Goal: Task Accomplishment & Management: Manage account settings

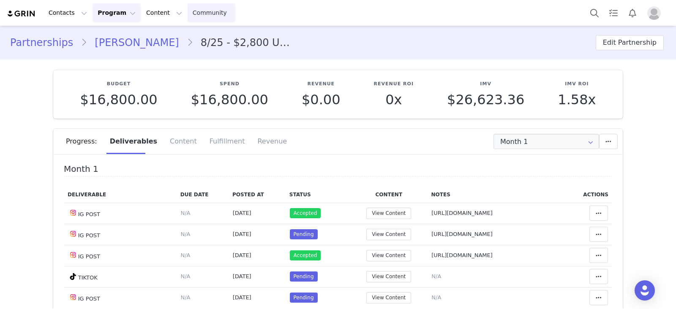
scroll to position [120, 0]
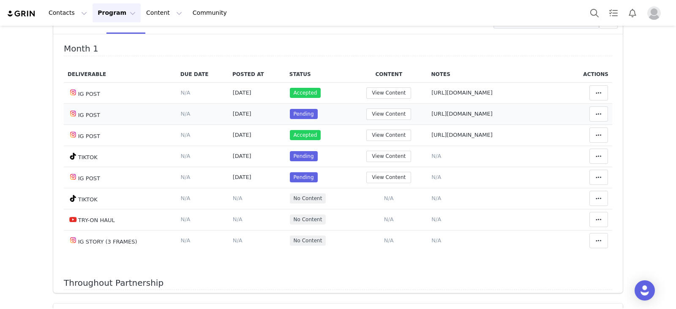
click at [445, 117] on span "https://www.instagram.com/p/DNthQUmQibp/" at bounding box center [461, 114] width 61 height 6
type textarea "https://www.instagram.com/p/DNthQUmQibp/"
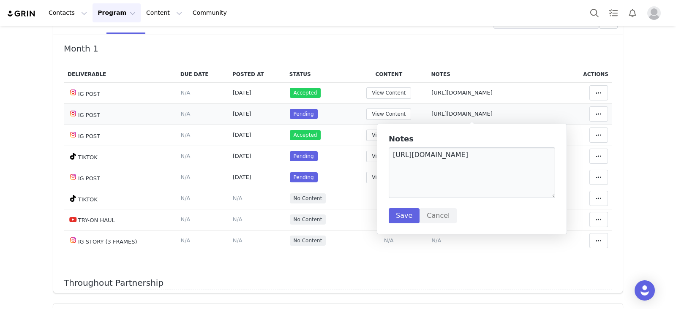
click at [597, 109] on td "Mark as Accepted Clear Status Reason for declining this deliverable Decline Mar…" at bounding box center [588, 114] width 48 height 21
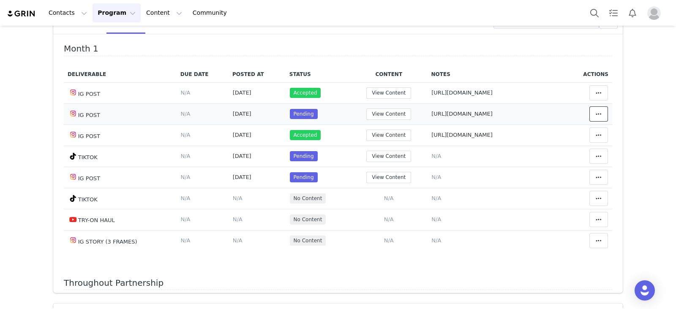
click at [589, 109] on button at bounding box center [598, 113] width 19 height 15
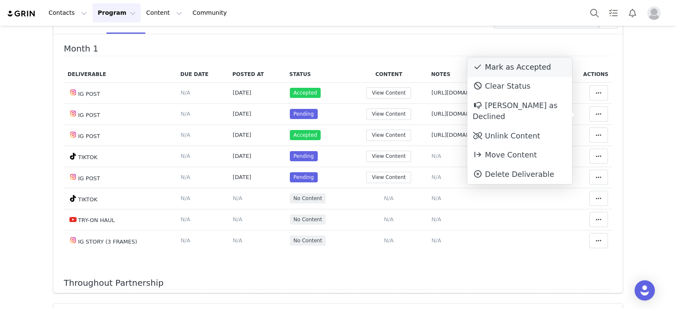
click at [505, 62] on div "Mark as Accepted" at bounding box center [519, 66] width 105 height 19
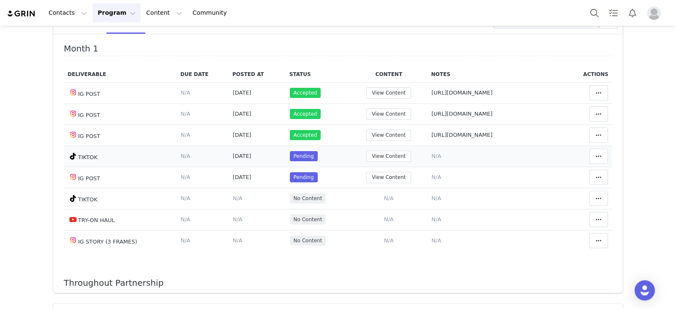
click at [431, 159] on span "N/A" at bounding box center [436, 156] width 10 height 6
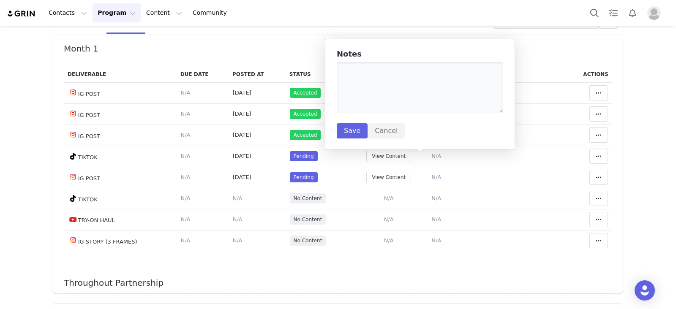
click at [417, 118] on div "Notes Save Cancel" at bounding box center [420, 94] width 166 height 89
click at [420, 96] on textarea at bounding box center [420, 88] width 166 height 51
paste textarea "https://www.tiktok.com/@nunimfdior/video/7543743829611007263"
type textarea "https://www.tiktok.com/@nunimfdior/video/7543743829611007263"
click at [368, 130] on button "Cancel" at bounding box center [386, 130] width 37 height 15
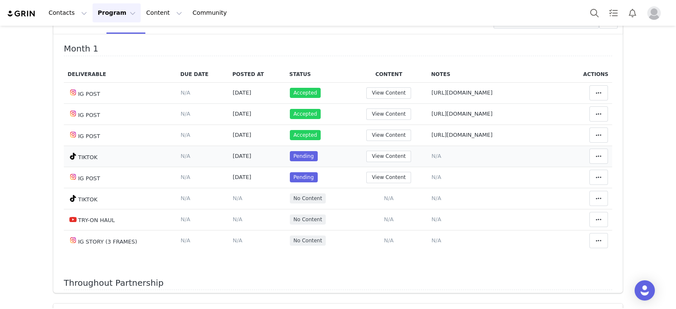
click at [431, 159] on span "N/A" at bounding box center [436, 156] width 10 height 6
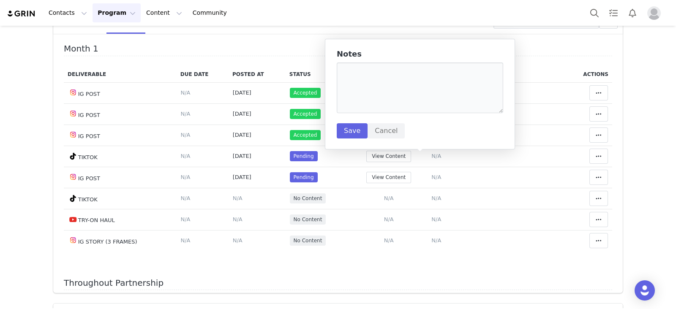
click at [420, 118] on div "Notes Save Cancel" at bounding box center [420, 94] width 166 height 89
click at [413, 106] on textarea at bounding box center [420, 88] width 166 height 51
paste textarea "https://www.tiktok.com/@nunimfdior/video/7543743829611007263"
type textarea "https://www.tiktok.com/@nunimfdior/video/7543743829611007263"
drag, startPoint x: 353, startPoint y: 129, endPoint x: 447, endPoint y: 136, distance: 94.9
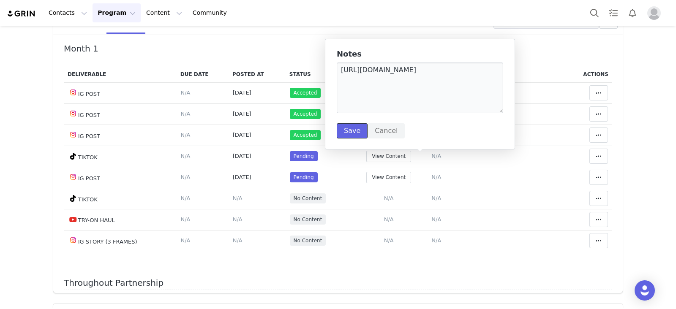
click at [353, 129] on button "Save" at bounding box center [352, 130] width 31 height 15
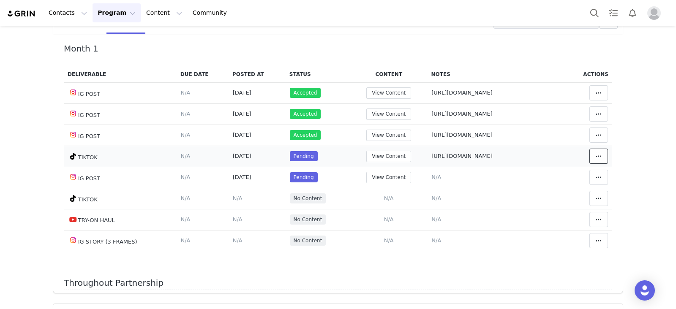
click at [596, 159] on icon at bounding box center [599, 156] width 6 height 7
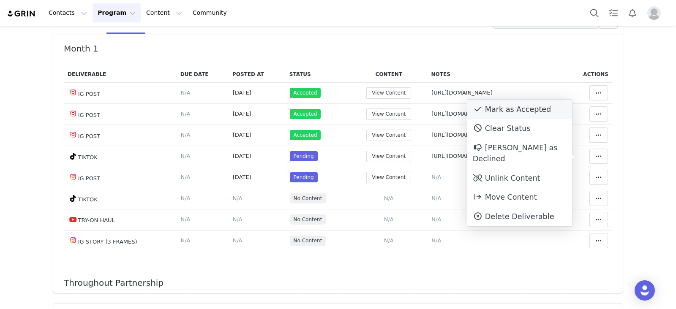
click at [499, 110] on div "Mark as Accepted" at bounding box center [519, 109] width 105 height 19
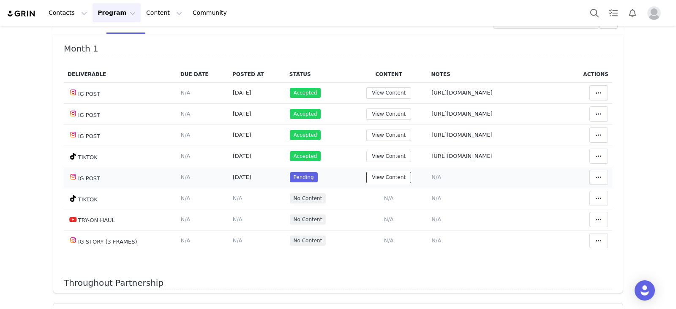
click at [366, 179] on button "View Content" at bounding box center [388, 177] width 45 height 11
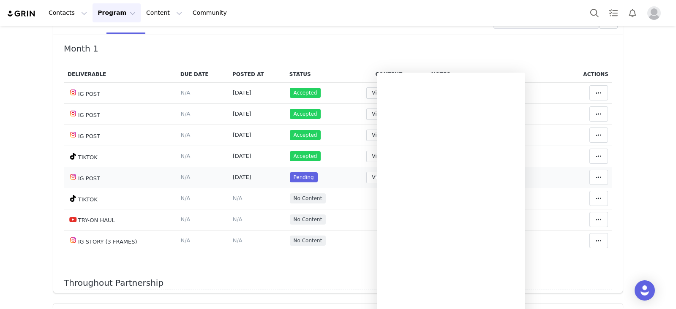
click at [373, 185] on td "View Content" at bounding box center [388, 177] width 77 height 21
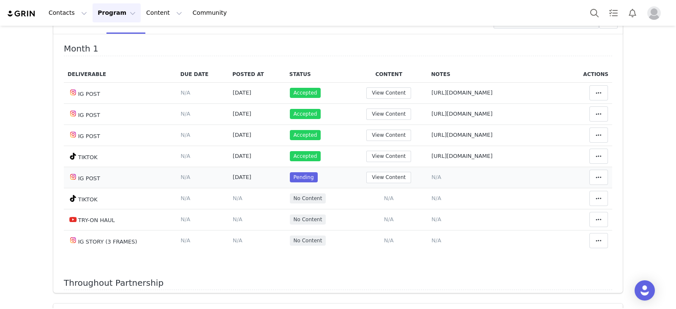
click at [431, 178] on span "N/A" at bounding box center [436, 177] width 10 height 6
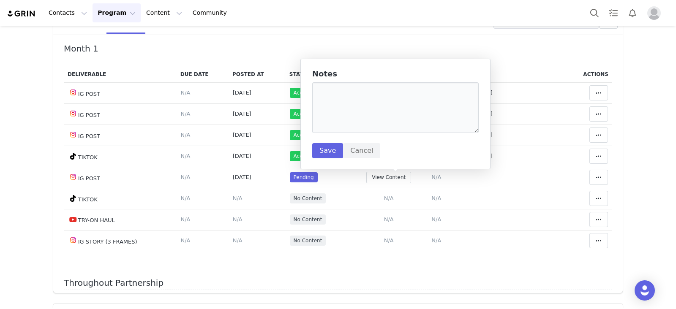
click at [399, 81] on div "Notes Save Cancel" at bounding box center [395, 114] width 166 height 89
click at [409, 102] on textarea at bounding box center [395, 107] width 166 height 51
paste textarea "https://www.instagram.com/p/DN8xaz_AQ-3/?img_index=1"
type textarea "https://www.instagram.com/p/DN8xaz_AQ-3/?img_index=1"
click at [333, 154] on button "Save" at bounding box center [327, 150] width 31 height 15
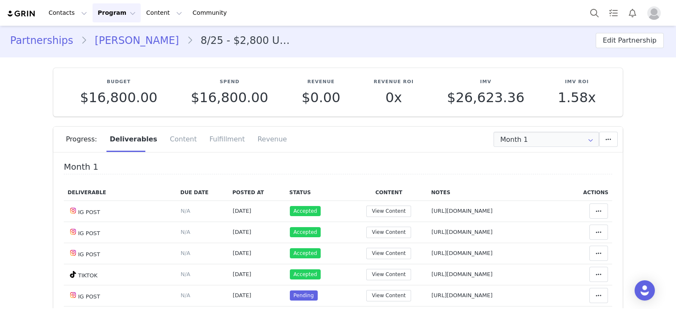
scroll to position [0, 0]
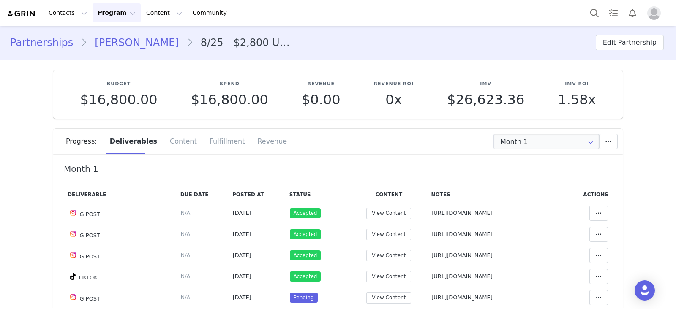
click at [124, 45] on link "Ashaia Rivera" at bounding box center [136, 42] width 99 height 15
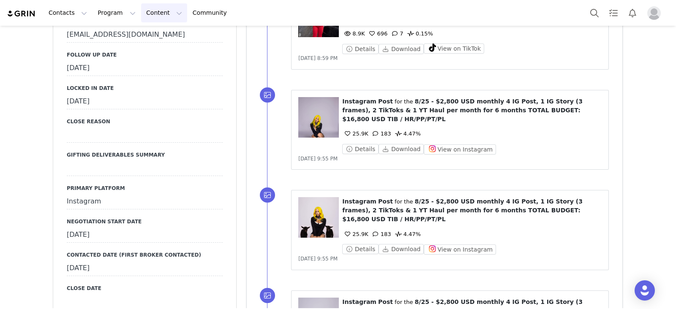
scroll to position [845, 0]
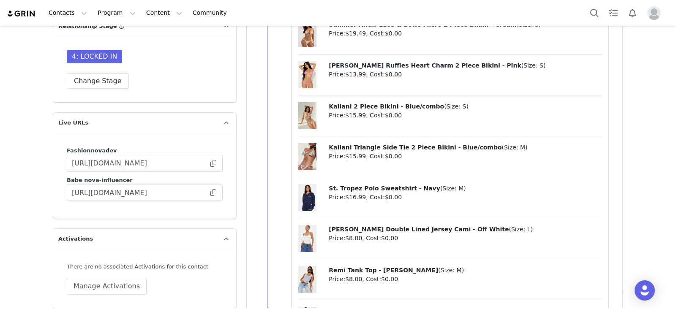
scroll to position [2165, 0]
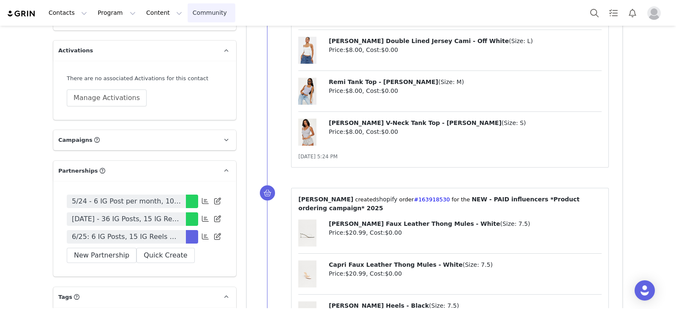
drag, startPoint x: 135, startPoint y: 194, endPoint x: 192, endPoint y: 5, distance: 197.7
click at [135, 232] on span "6/25: 6 IG Posts, 15 IG Reels + Tag in Bio + Pinned Post" at bounding box center [126, 237] width 109 height 10
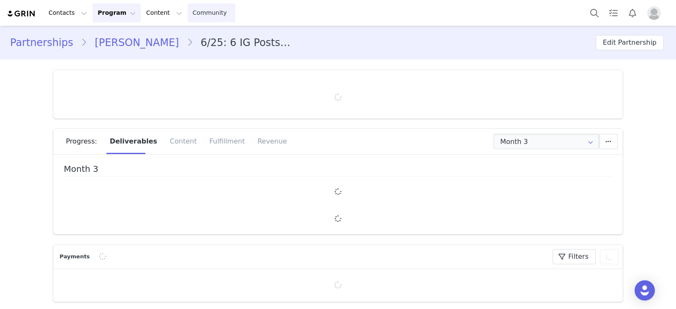
type input "+1 ([GEOGRAPHIC_DATA])"
click at [542, 98] on div at bounding box center [338, 97] width 524 height 8
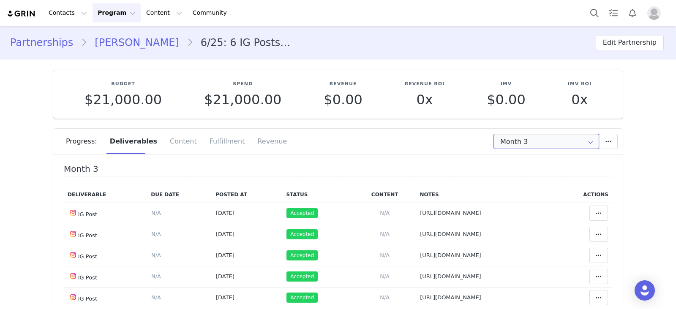
click at [515, 145] on input "Month 3" at bounding box center [547, 141] width 106 height 15
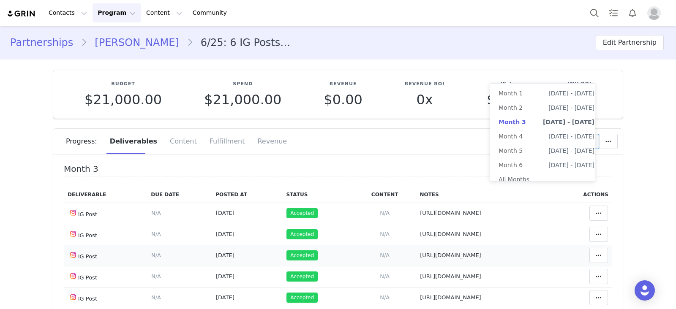
scroll to position [105, 0]
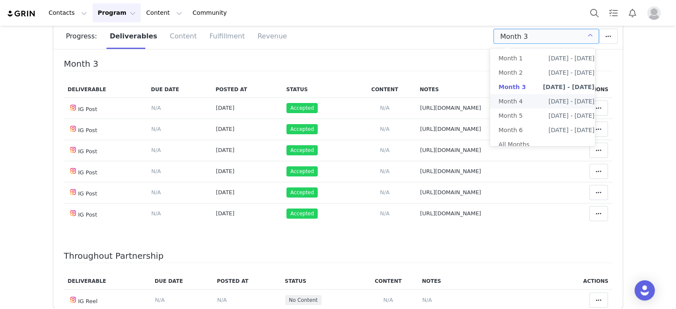
click at [548, 102] on span "Sep 18th - Oct 18th" at bounding box center [571, 101] width 46 height 14
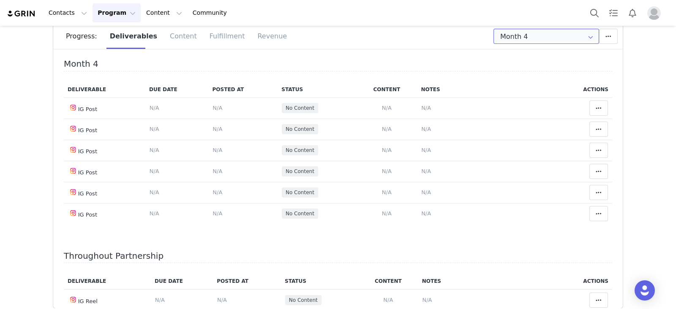
click at [562, 35] on input "Month 4" at bounding box center [547, 36] width 106 height 15
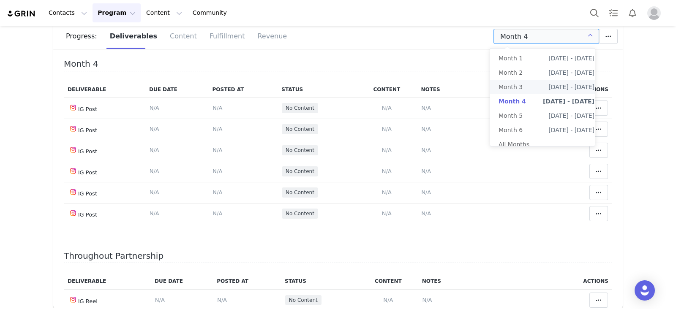
click at [549, 87] on span "Aug 18th - Sep 18th" at bounding box center [571, 87] width 46 height 14
type input "Month 3"
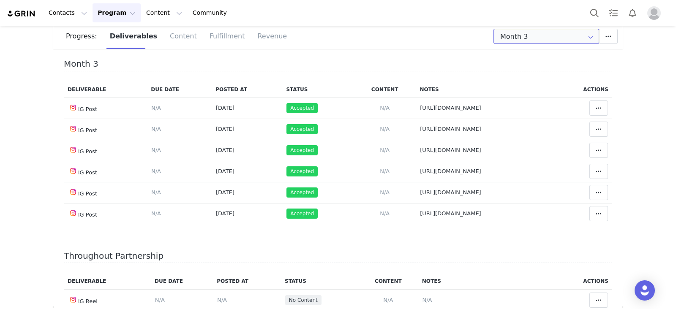
click at [509, 38] on input "Month 3" at bounding box center [547, 36] width 106 height 15
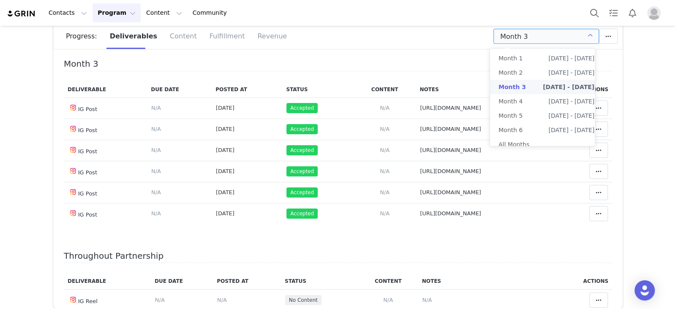
click at [418, 59] on h4 "Month 3" at bounding box center [338, 65] width 548 height 12
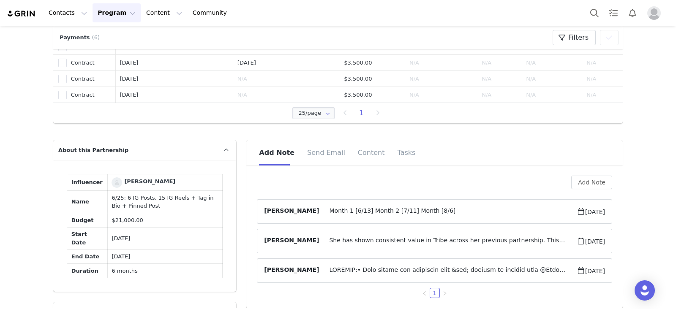
scroll to position [475, 0]
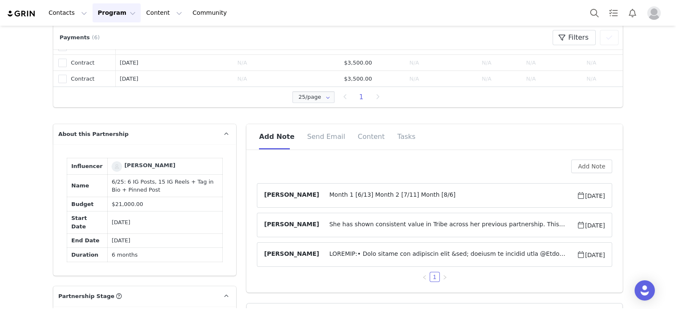
click at [443, 196] on span "Month 1 [6/13] Month 2 [7/11] Month [8/6]" at bounding box center [447, 196] width 257 height 10
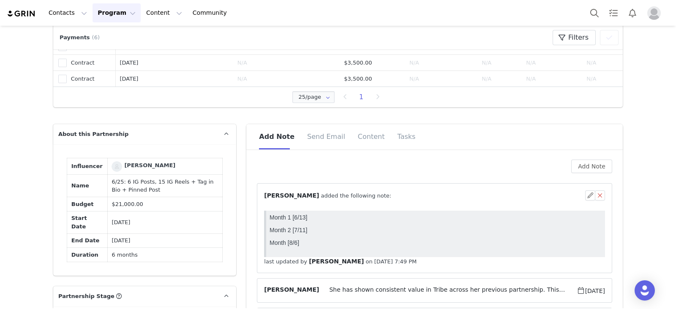
scroll to position [0, 0]
click at [585, 194] on button "button" at bounding box center [590, 196] width 10 height 10
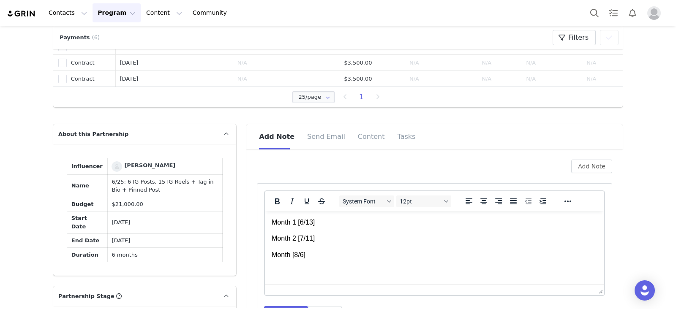
click at [295, 252] on p "Month [8/6]" at bounding box center [435, 255] width 326 height 9
click at [295, 256] on p "Month [8/6]" at bounding box center [435, 255] width 326 height 9
click at [292, 256] on p "Month [8/6]" at bounding box center [435, 255] width 326 height 9
click at [332, 255] on p "Month 3 [8/6]" at bounding box center [435, 255] width 326 height 9
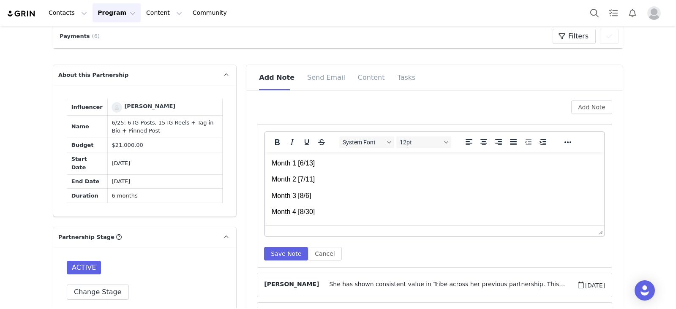
scroll to position [581, 0]
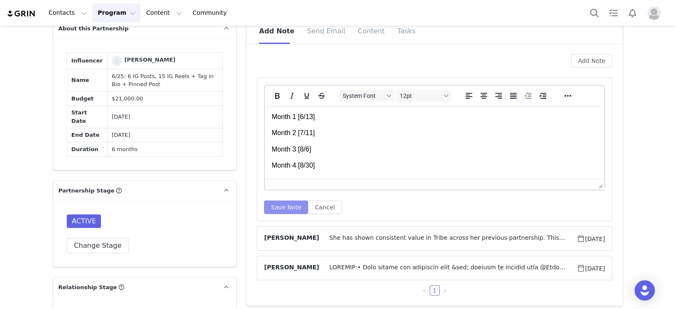
click at [275, 210] on button "Save Note" at bounding box center [286, 208] width 44 height 14
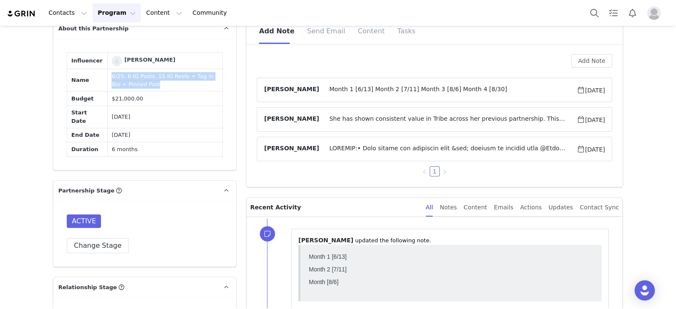
drag, startPoint x: 141, startPoint y: 121, endPoint x: 102, endPoint y: 104, distance: 42.4
click at [102, 104] on tbody "Influencer Giselle Lisboa Name 6/25: 6 IG Posts, 15 IG Reels + Tag in Bio + Pin…" at bounding box center [144, 105] width 155 height 104
copy td "6/25: 6 IG Posts, 15 IG Reels + Tag in Bio + Pinned Post"
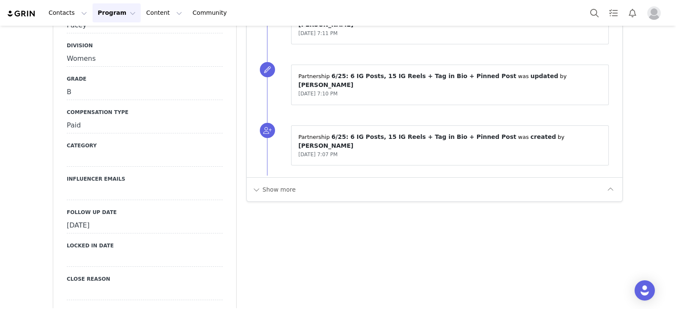
scroll to position [2007, 0]
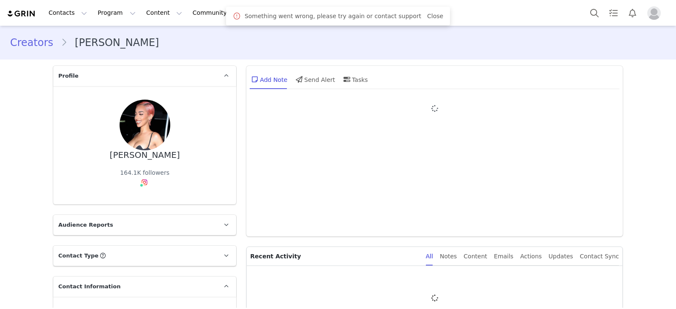
type input "+1 ([GEOGRAPHIC_DATA])"
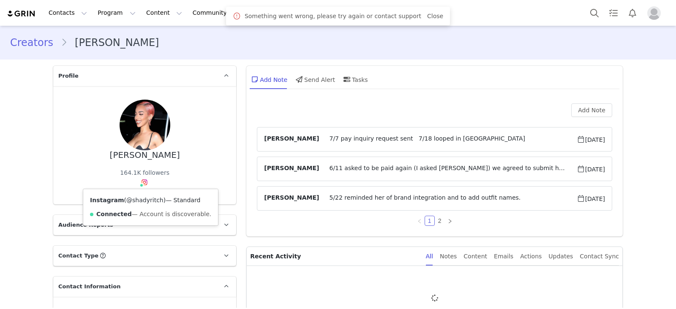
click at [139, 197] on link "@shadyritch" at bounding box center [144, 200] width 37 height 7
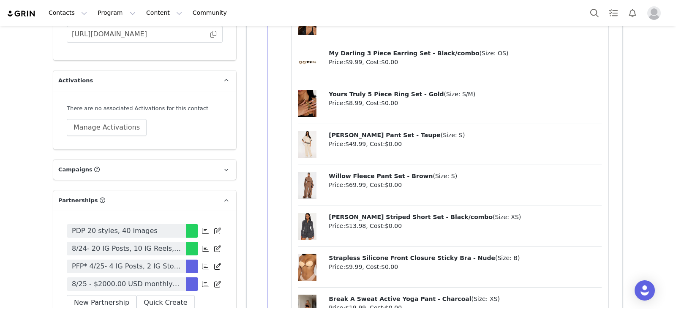
scroll to position [2165, 0]
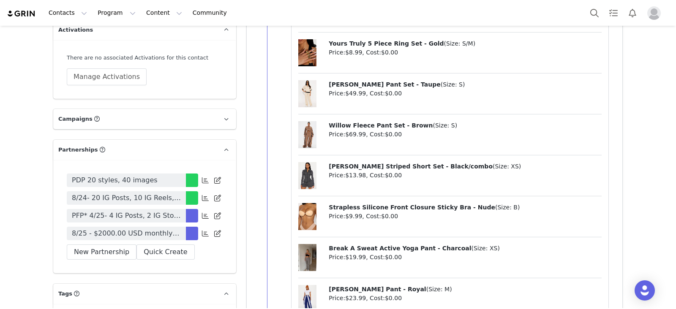
drag, startPoint x: 139, startPoint y: 255, endPoint x: 0, endPoint y: 14, distance: 278.4
click at [139, 239] on span "8/25 - $2000.00 USD monthly for 4 posts, 4 Reels and 2 stories per month for 3 …" at bounding box center [126, 234] width 109 height 10
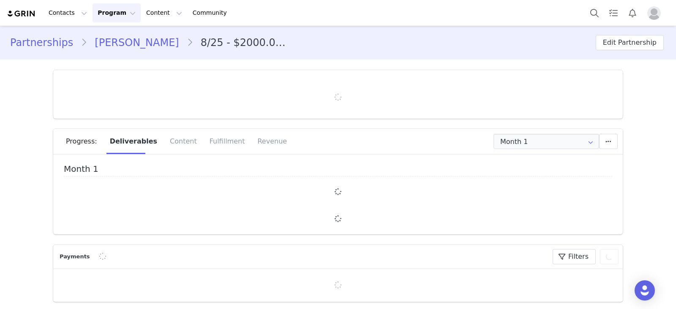
type input "+1 ([GEOGRAPHIC_DATA])"
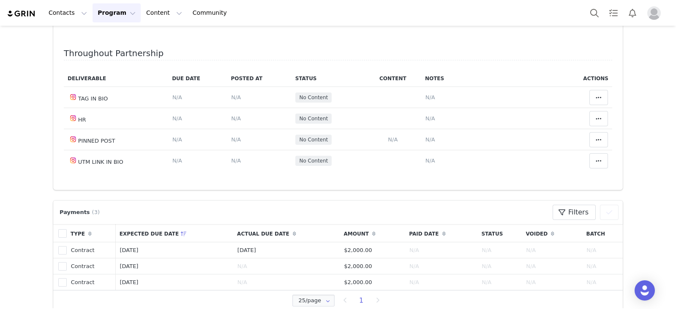
scroll to position [369, 0]
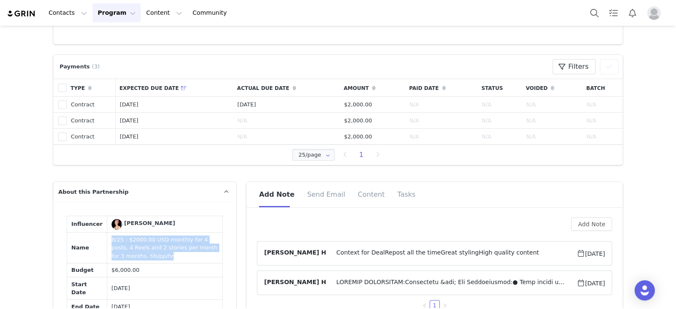
drag, startPoint x: 131, startPoint y: 256, endPoint x: 100, endPoint y: 240, distance: 35.1
click at [107, 240] on td "8/25 - $2000.00 USD monthly for 4 posts, 4 Reels and 2 stories per month for 3 …" at bounding box center [164, 248] width 115 height 31
copy td "8/25 - $2000.00 USD monthly for 4 posts, 4 Reels and 2 stories per month for 3 …"
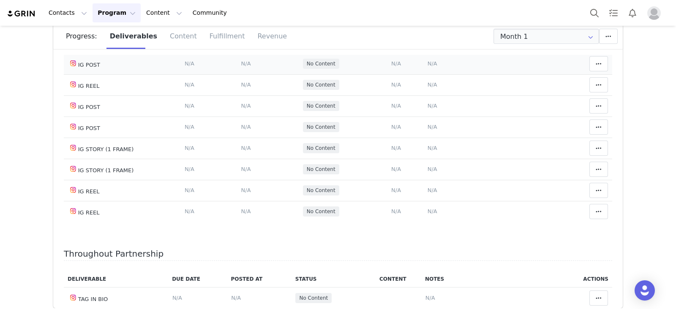
scroll to position [0, 0]
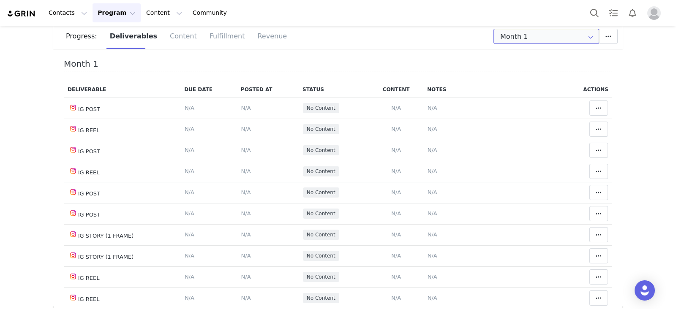
click at [514, 43] on input "Month 1" at bounding box center [547, 36] width 106 height 15
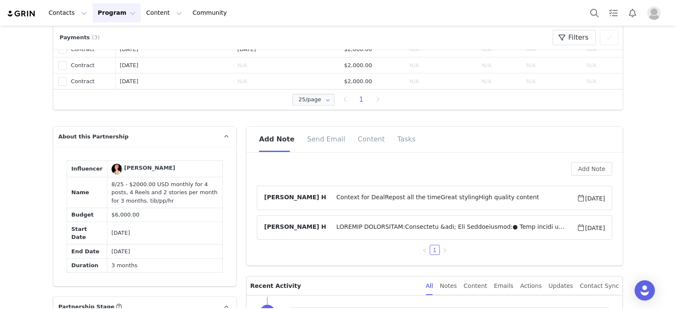
scroll to position [475, 0]
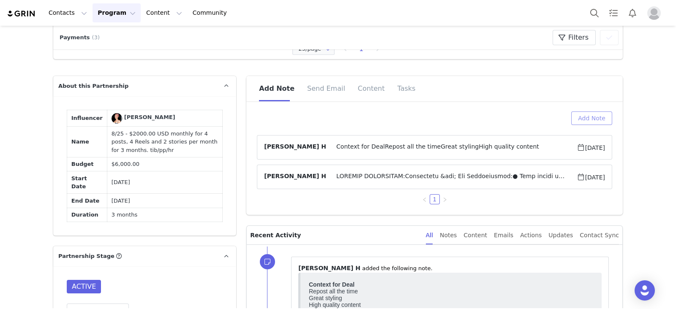
click at [585, 117] on button "Add Note" at bounding box center [591, 119] width 41 height 14
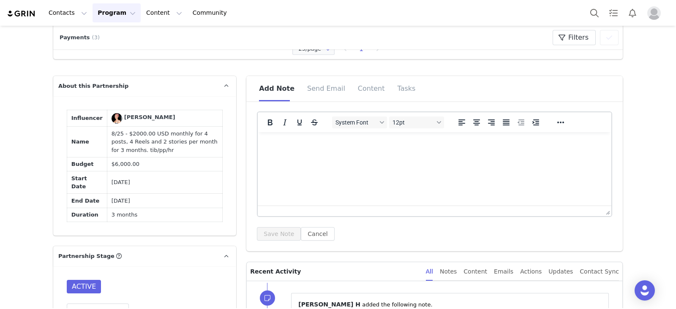
click at [381, 140] on p "Rich Text Area. Press ALT-0 for help." at bounding box center [435, 143] width 340 height 9
click at [279, 225] on div "System Font 12pt To open the popup, press Shift+Enter To open the popup, press …" at bounding box center [434, 176] width 355 height 129
click at [278, 232] on button "Save Note" at bounding box center [279, 234] width 44 height 14
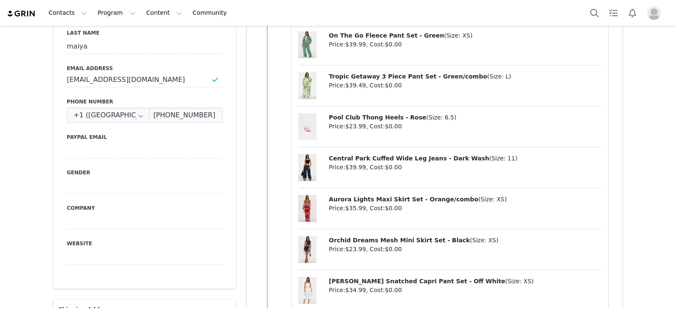
scroll to position [730, 0]
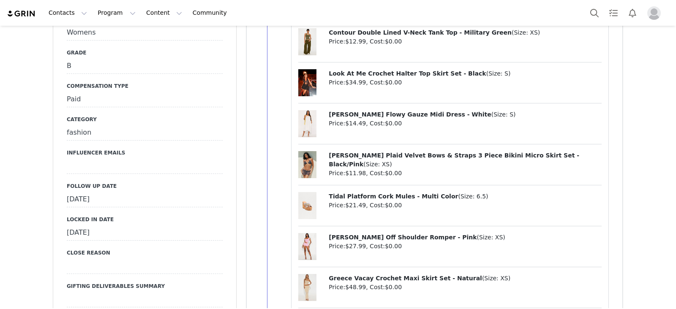
click at [140, 192] on div "August 22nd, 2025" at bounding box center [145, 199] width 156 height 15
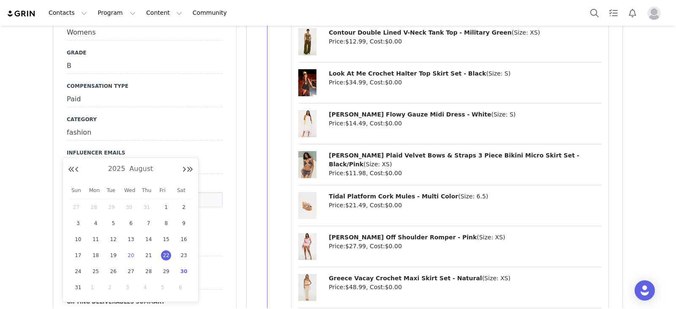
scroll to position [739, 0]
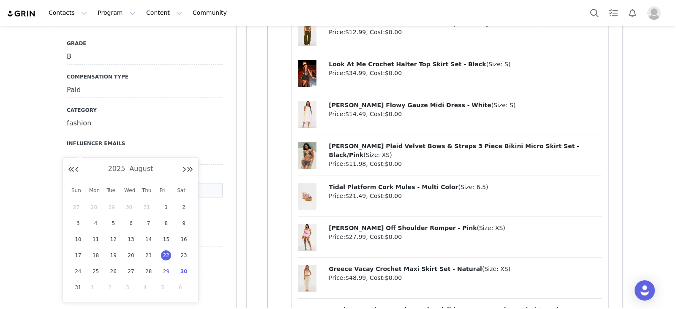
click at [168, 271] on span "29" at bounding box center [166, 272] width 10 height 10
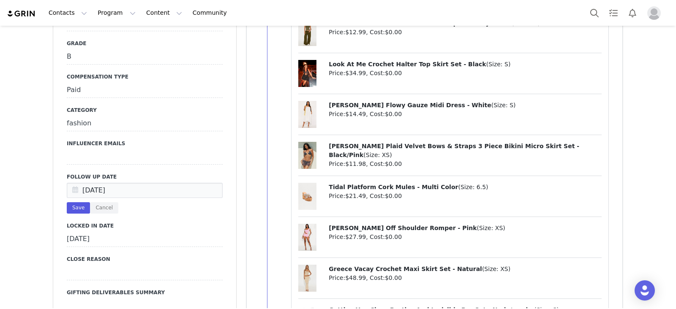
type input "Aug 29 2025"
click at [74, 202] on button "Save" at bounding box center [78, 207] width 23 height 11
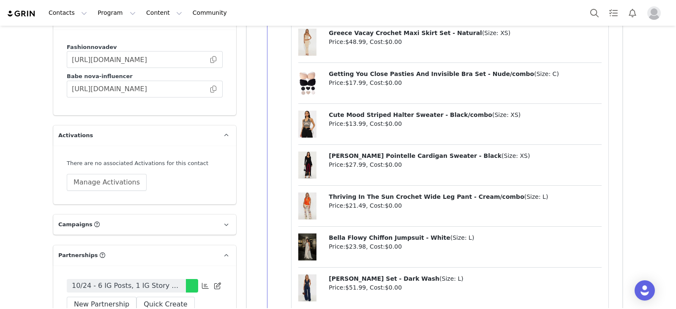
scroll to position [2165, 0]
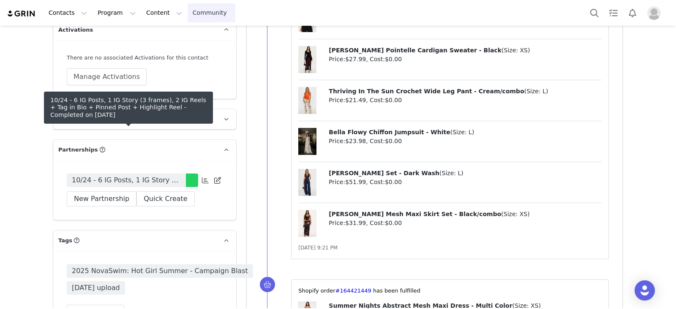
drag, startPoint x: 117, startPoint y: 130, endPoint x: 199, endPoint y: 4, distance: 149.9
click at [118, 174] on link "10/24 - 6 IG Posts, 1 IG Story (3 frames), 2 IG Reels + Tag in Bio + Pinned Pos…" at bounding box center [126, 181] width 119 height 14
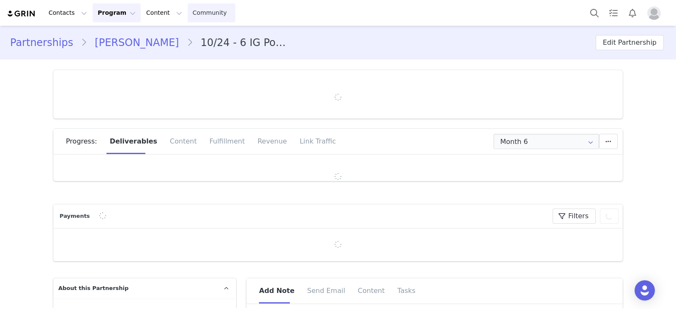
type input "+1 ([GEOGRAPHIC_DATA])"
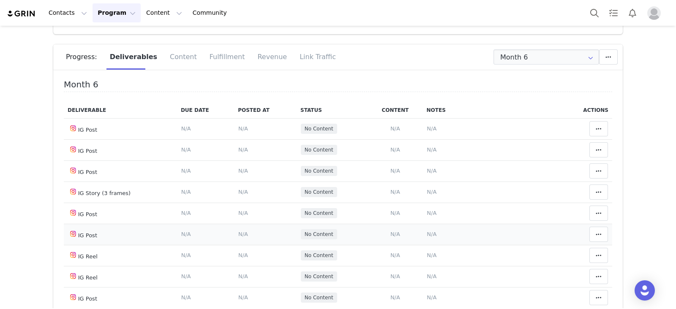
scroll to position [74, 0]
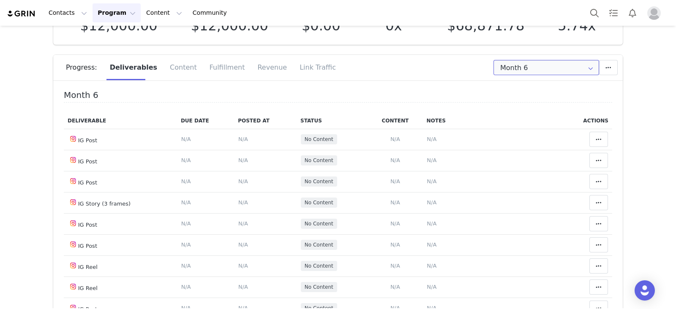
click at [521, 73] on input "Month 6" at bounding box center [547, 67] width 106 height 15
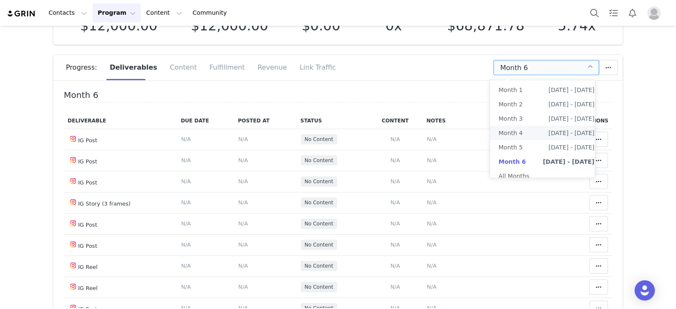
click at [521, 129] on li "Month 4 Jan 16th - Feb 16th" at bounding box center [546, 133] width 113 height 14
type input "Month 4"
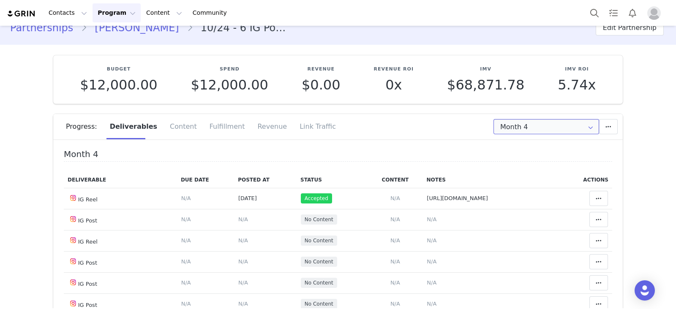
scroll to position [0, 0]
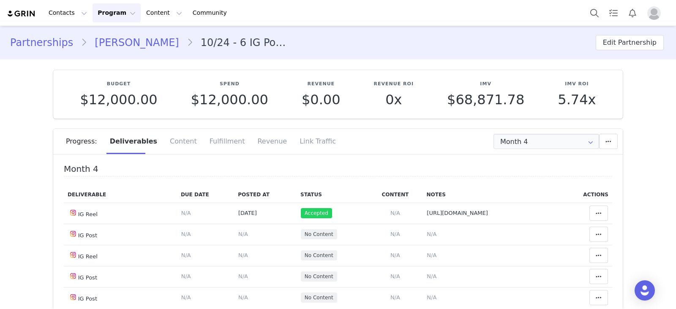
click at [101, 39] on link "korina maiya" at bounding box center [136, 42] width 99 height 15
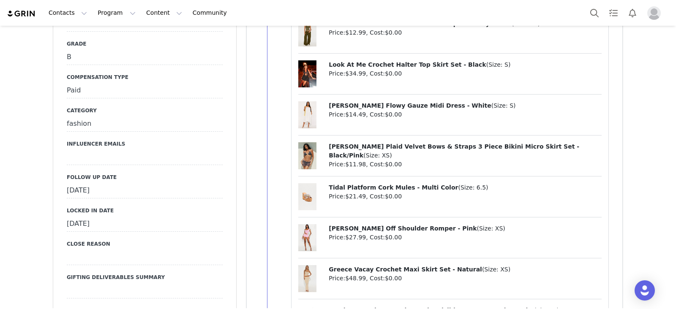
scroll to position [739, 0]
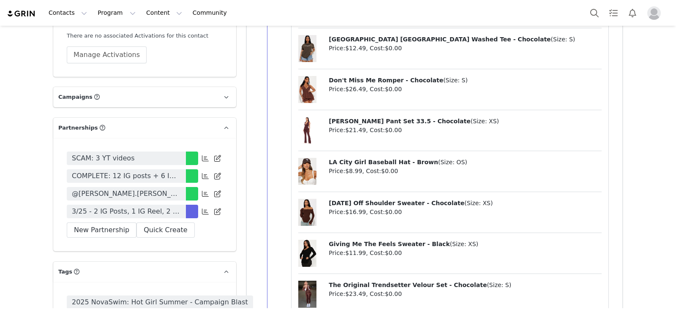
scroll to position [2324, 0]
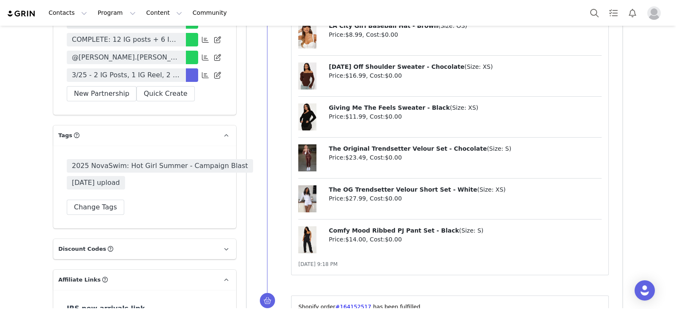
drag, startPoint x: 158, startPoint y: 75, endPoint x: 196, endPoint y: 94, distance: 43.3
click at [158, 75] on span "3/25 - 2 IG Posts, 1 IG Reel, 2 IG Stories (3 frames), 1 YT Integration, Monthly" at bounding box center [126, 75] width 109 height 10
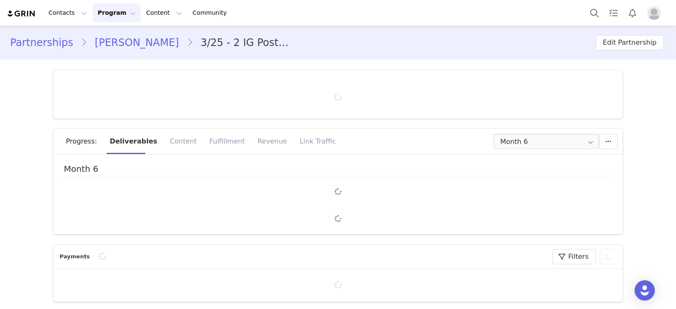
type input "+1 ([GEOGRAPHIC_DATA])"
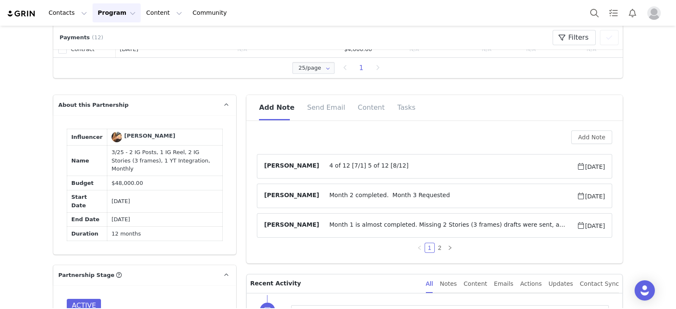
click at [435, 240] on div "Add Note Crystal Garcia 4 of 12 [7/1] 5 of 12 [8/12] Aug 12, 2025 Gabby Pineda …" at bounding box center [434, 192] width 355 height 123
click at [435, 250] on link "2" at bounding box center [439, 247] width 9 height 9
click at [420, 229] on article "Chabely Alvarez Mar 7, 2025" at bounding box center [434, 225] width 355 height 25
click at [423, 227] on span at bounding box center [447, 226] width 257 height 10
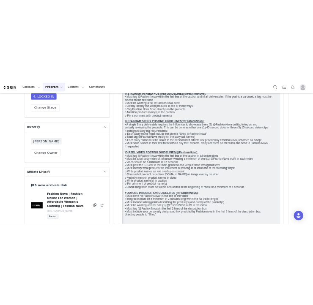
scroll to position [977, 0]
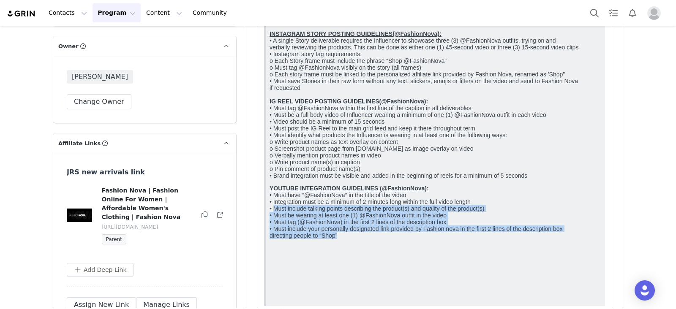
drag, startPoint x: 275, startPoint y: 265, endPoint x: 457, endPoint y: 293, distance: 183.9
click at [457, 239] on p "YOUTUBE INTEGRATION GUIDELINES (@FashionNova): • Must have “@FashionNova” in th…" at bounding box center [436, 212] width 332 height 54
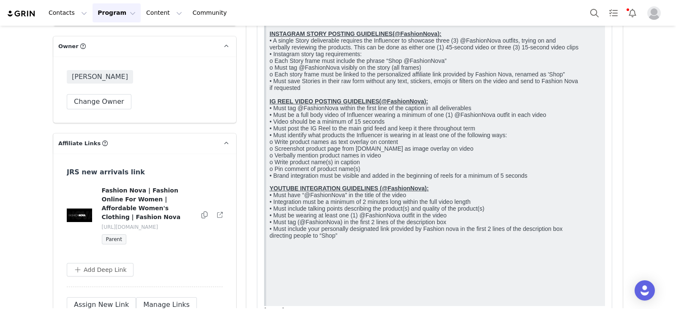
drag, startPoint x: 550, startPoint y: 235, endPoint x: 531, endPoint y: 222, distance: 23.4
click at [550, 235] on body "GENERAL: • Encourage to engage with content from @FashionNova and applicable br…" at bounding box center [436, 61] width 332 height 479
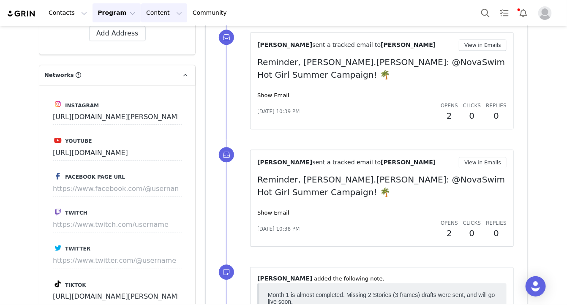
scroll to position [1838, 0]
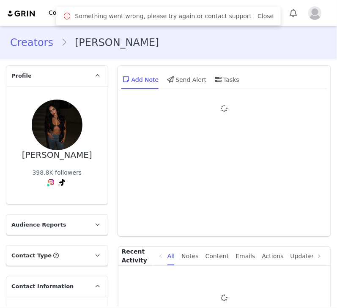
type input "+355 ([GEOGRAPHIC_DATA])"
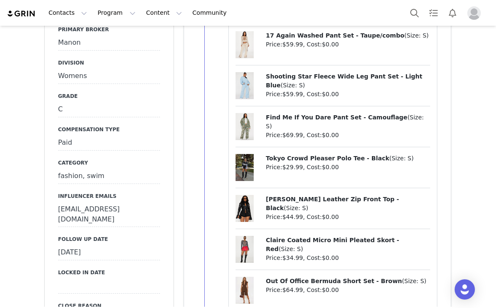
scroll to position [686, 0]
click at [122, 245] on div "August 27th, 2025" at bounding box center [109, 252] width 102 height 15
click at [129, 250] on div "Aug 27 2025 Save Cancel" at bounding box center [109, 260] width 102 height 31
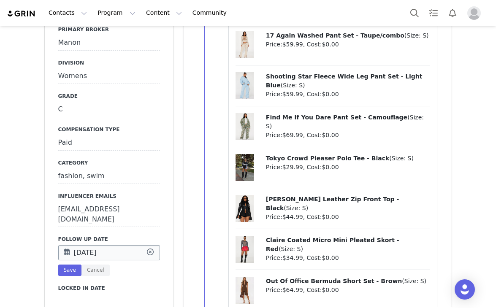
click at [136, 245] on input "Aug 27 2025" at bounding box center [109, 252] width 102 height 15
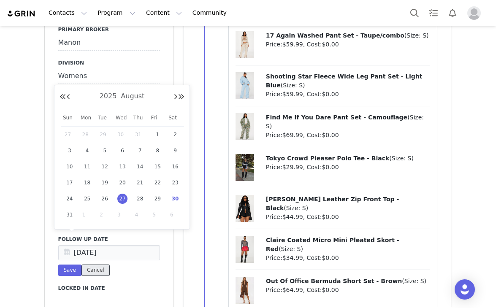
click at [92, 265] on button "Cancel" at bounding box center [96, 270] width 28 height 11
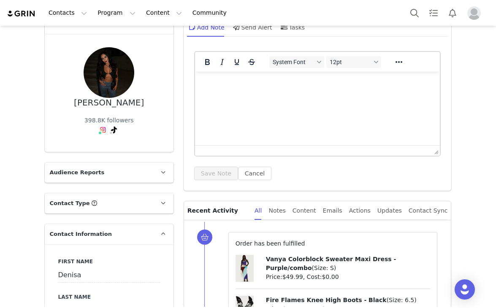
scroll to position [0, 0]
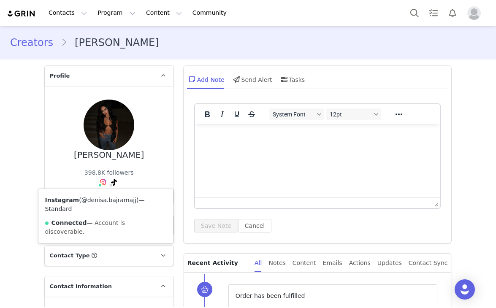
click at [99, 198] on link "@denisa.bajramajj" at bounding box center [109, 200] width 55 height 7
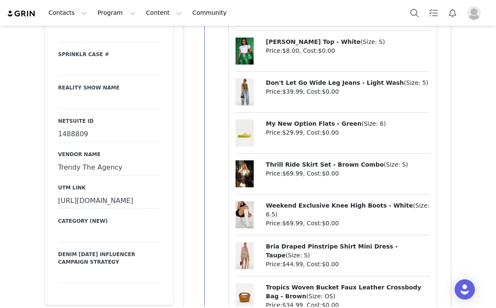
scroll to position [1268, 0]
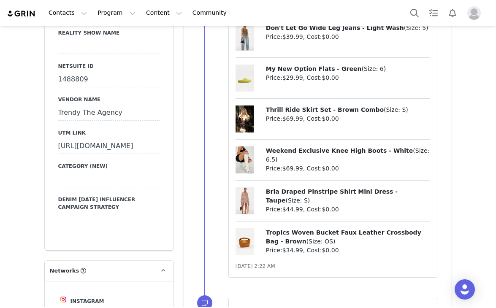
drag, startPoint x: 63, startPoint y: 188, endPoint x: 55, endPoint y: 136, distance: 52.2
click at [58, 139] on div "https://www.fashionnova.com/collections/new?division=women&utm_source=influence…" at bounding box center [109, 146] width 102 height 15
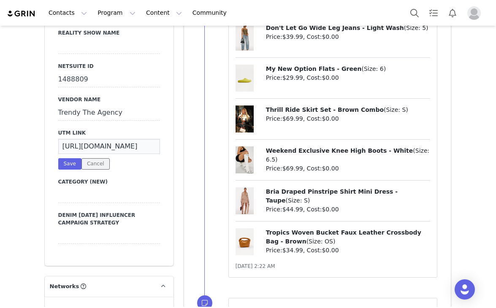
drag, startPoint x: 85, startPoint y: 148, endPoint x: 80, endPoint y: 153, distance: 7.8
click at [82, 158] on button "Cancel" at bounding box center [96, 163] width 28 height 11
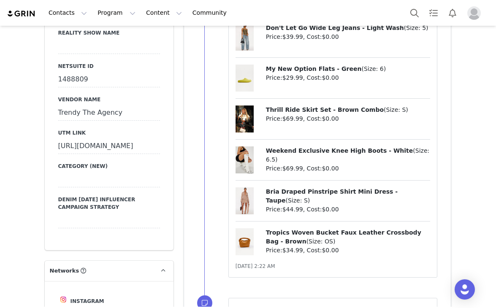
drag, startPoint x: 85, startPoint y: 188, endPoint x: 52, endPoint y: 139, distance: 59.1
copy div "https://www.fashionnova.com/collections/new?division=women&utm_source=influence…"
click at [65, 154] on div "https://www.fashionnova.com/collections/new?division=women&utm_source=influence…" at bounding box center [109, 146] width 102 height 15
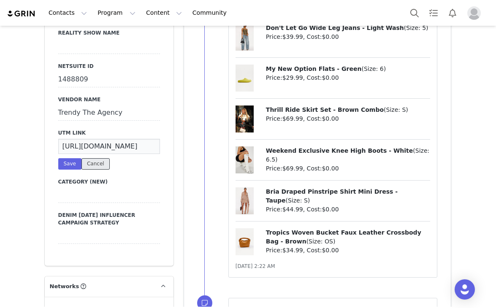
click at [93, 158] on button "Cancel" at bounding box center [96, 163] width 28 height 11
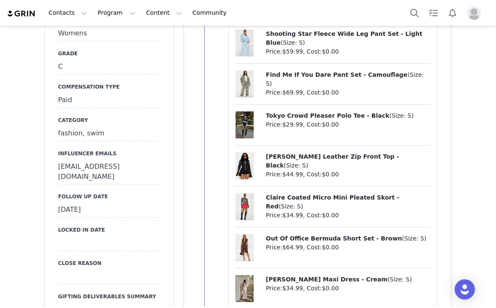
scroll to position [739, 0]
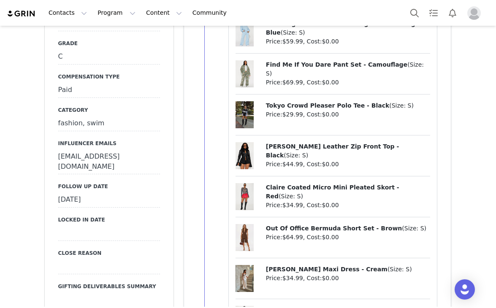
click at [112, 193] on div "August 27th, 2025" at bounding box center [109, 200] width 102 height 15
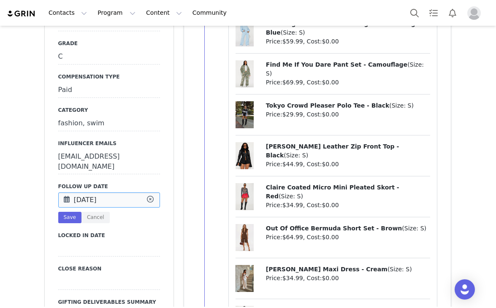
click at [112, 193] on input "Aug 27 2025" at bounding box center [109, 200] width 102 height 15
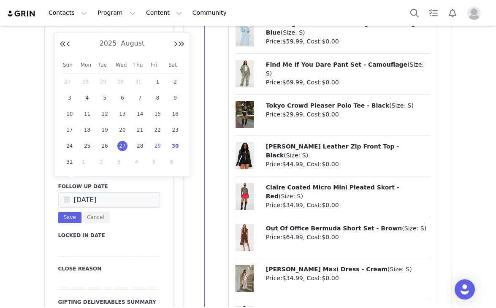
click at [161, 147] on span "29" at bounding box center [158, 146] width 10 height 10
type input "Aug 29 2025"
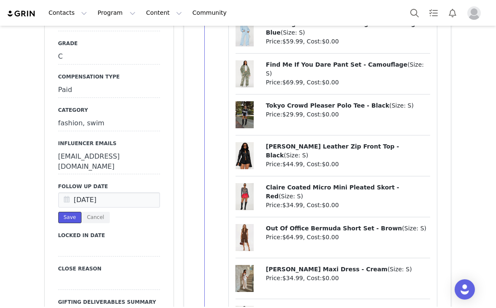
click at [64, 212] on button "Save" at bounding box center [69, 217] width 23 height 11
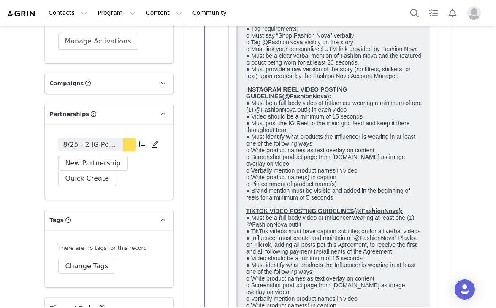
scroll to position [2271, 0]
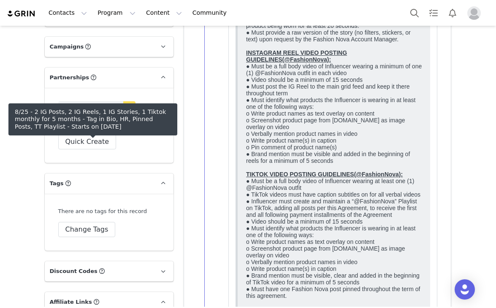
click at [115, 115] on link "8/25 - 2 IG Posts, 2 IG Reels, 1 IG Stories, 1 Tiktok monthly for 5 months - Ta…" at bounding box center [90, 108] width 65 height 14
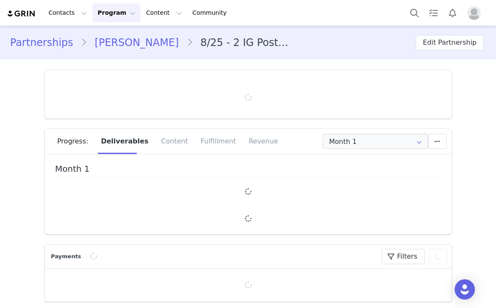
type input "+355 (Albania)"
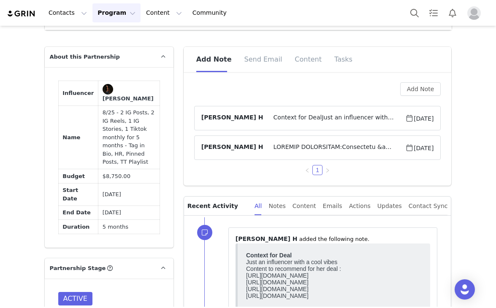
scroll to position [528, 0]
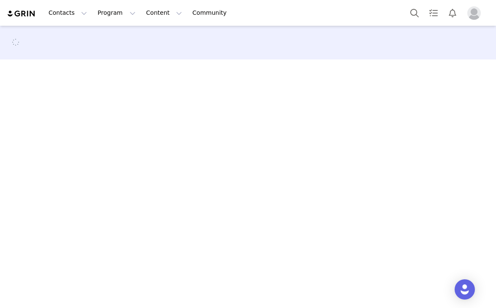
click at [251, 60] on section at bounding box center [248, 66] width 420 height 13
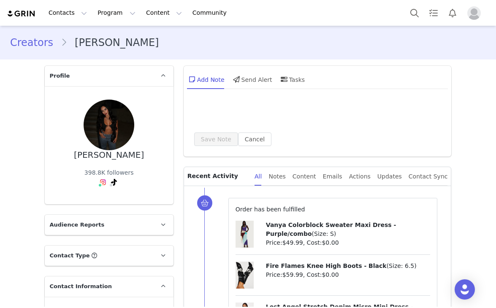
type input "+355 (Albania)"
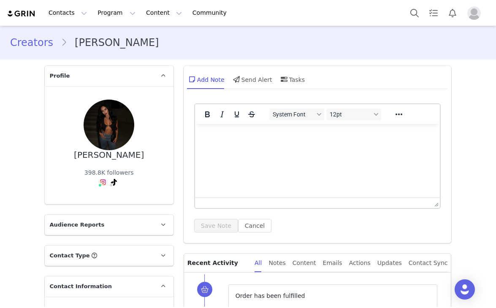
drag, startPoint x: 42, startPoint y: 78, endPoint x: 38, endPoint y: 84, distance: 6.7
drag, startPoint x: 74, startPoint y: 151, endPoint x: 142, endPoint y: 161, distance: 67.9
click at [142, 161] on div "Denisa Bajramaj 398.8K followers" at bounding box center [109, 145] width 102 height 91
copy div "[PERSON_NAME]"
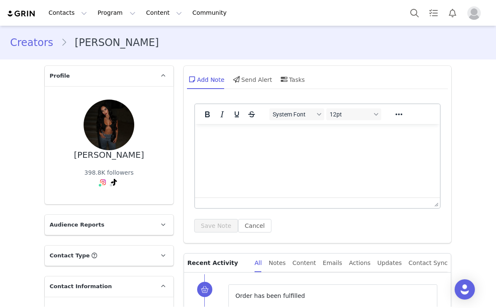
drag, startPoint x: 48, startPoint y: 172, endPoint x: 138, endPoint y: 43, distance: 157.5
click at [48, 172] on div "Denisa Bajramaj 398.8K followers" at bounding box center [109, 145] width 129 height 118
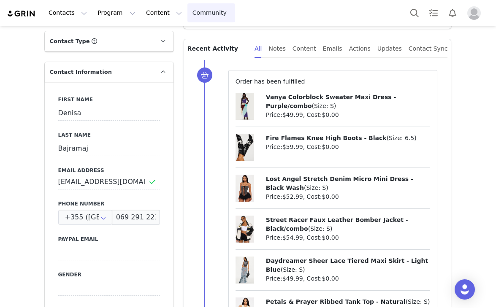
scroll to position [317, 0]
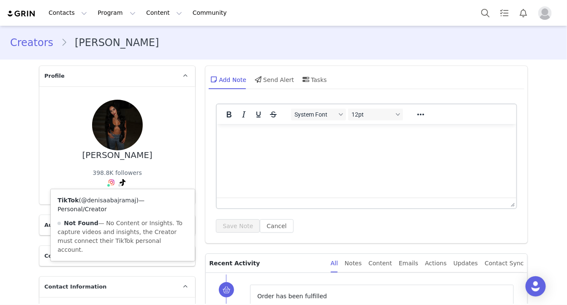
click at [112, 199] on link "@denisaabajramaj" at bounding box center [108, 200] width 55 height 7
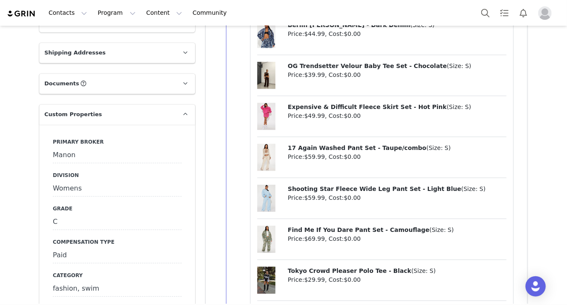
scroll to position [792, 0]
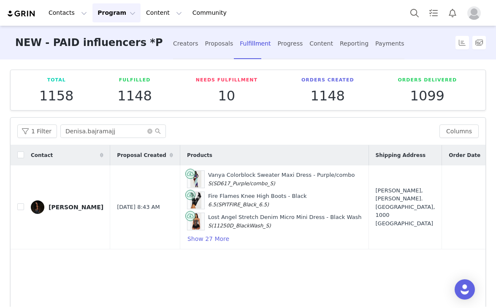
click at [30, 77] on div "Total 1158" at bounding box center [56, 90] width 78 height 27
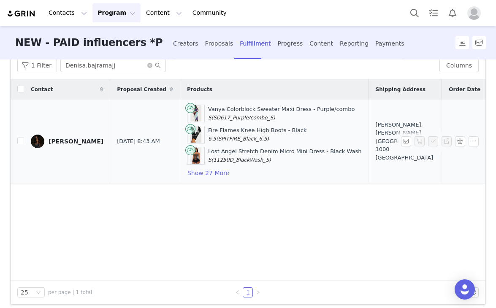
scroll to position [74, 0]
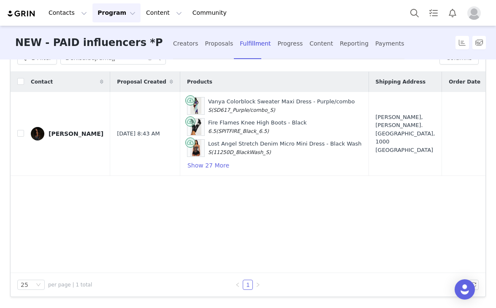
click at [302, 265] on div "Contact Proposal Created Products Shipping Address Order Date Order # Fulfillme…" at bounding box center [248, 173] width 475 height 202
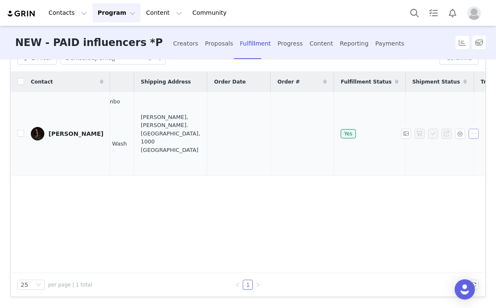
click at [469, 134] on button "button" at bounding box center [474, 134] width 10 height 10
click at [455, 174] on span "Mark as Unfulfilled" at bounding box center [438, 175] width 55 height 9
click at [415, 133] on button "button" at bounding box center [420, 134] width 10 height 10
click at [428, 133] on button "button" at bounding box center [433, 134] width 10 height 10
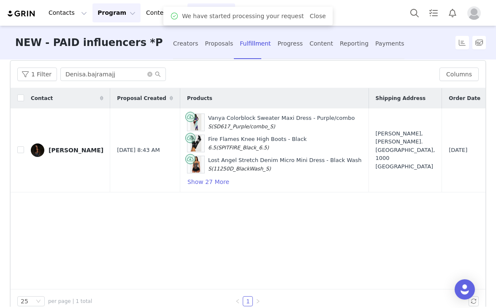
scroll to position [74, 0]
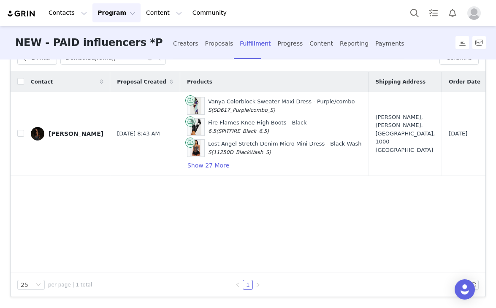
click at [74, 201] on div "Contact Proposal Created Products Shipping Address Order Date Order # Fulfillme…" at bounding box center [248, 173] width 475 height 202
click at [16, 88] on th at bounding box center [18, 82] width 14 height 20
